Goal: Find specific page/section: Find specific page/section

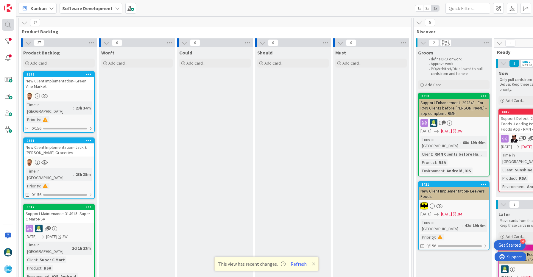
click at [7, 28] on div at bounding box center [8, 25] width 12 height 12
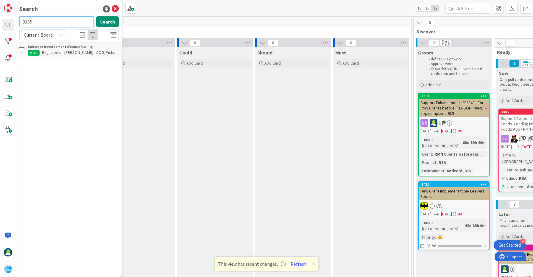
click at [25, 22] on input "9185" at bounding box center [56, 21] width 74 height 11
click at [30, 23] on input "8308" at bounding box center [56, 21] width 74 height 11
paste input "9362"
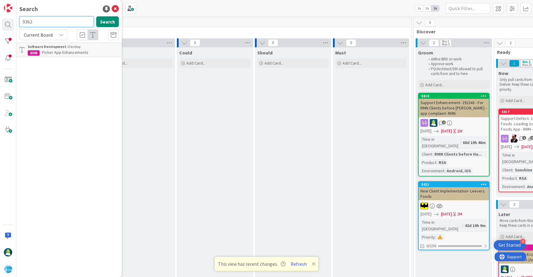
type input "9362"
click at [24, 23] on input "9362" at bounding box center [56, 21] width 74 height 11
